Goal: Entertainment & Leisure: Consume media (video, audio)

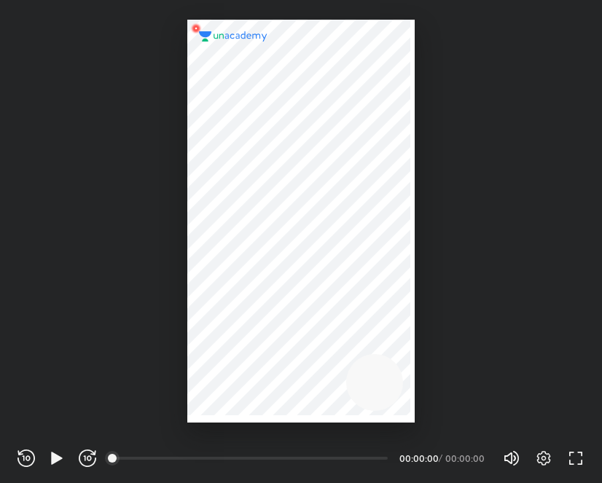
scroll to position [482, 602]
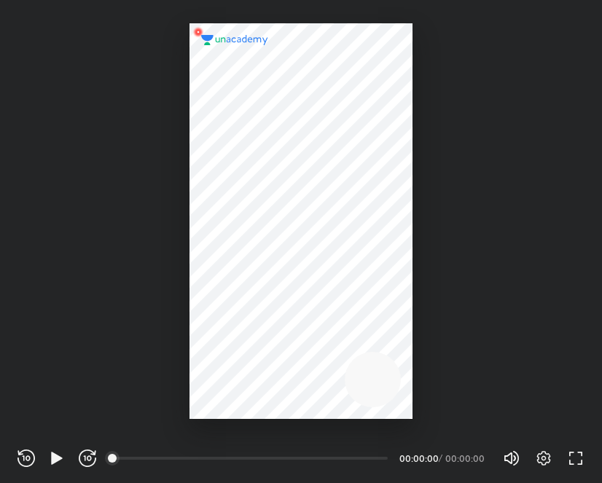
click at [52, 455] on icon "button" at bounding box center [56, 458] width 11 height 12
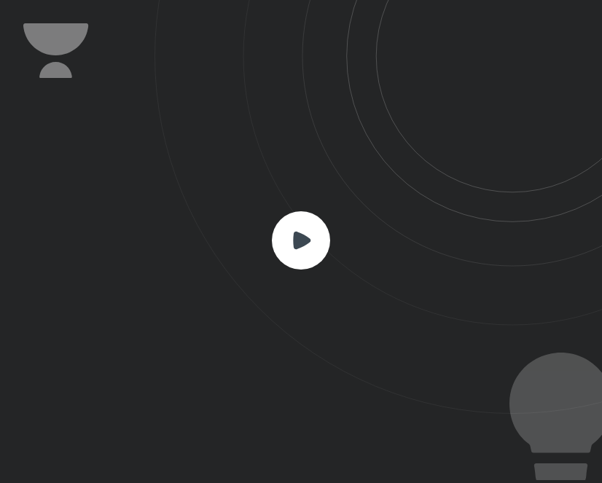
click at [308, 259] on rect at bounding box center [301, 240] width 58 height 58
click at [274, 256] on icon at bounding box center [301, 240] width 58 height 58
click at [309, 265] on rect at bounding box center [301, 240] width 58 height 58
click at [300, 235] on icon at bounding box center [301, 239] width 17 height 17
click at [282, 0] on icon at bounding box center [377, 207] width 447 height 414
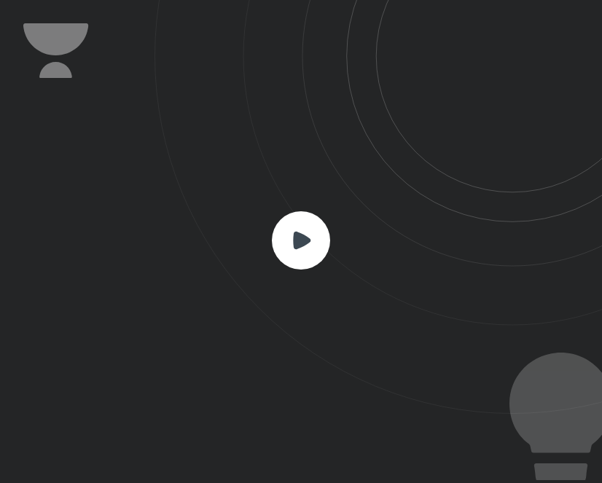
click at [304, 255] on rect at bounding box center [301, 240] width 58 height 58
click at [315, 230] on rect at bounding box center [301, 240] width 58 height 58
click at [403, 323] on icon at bounding box center [377, 207] width 447 height 414
